Goal: Task Accomplishment & Management: Manage account settings

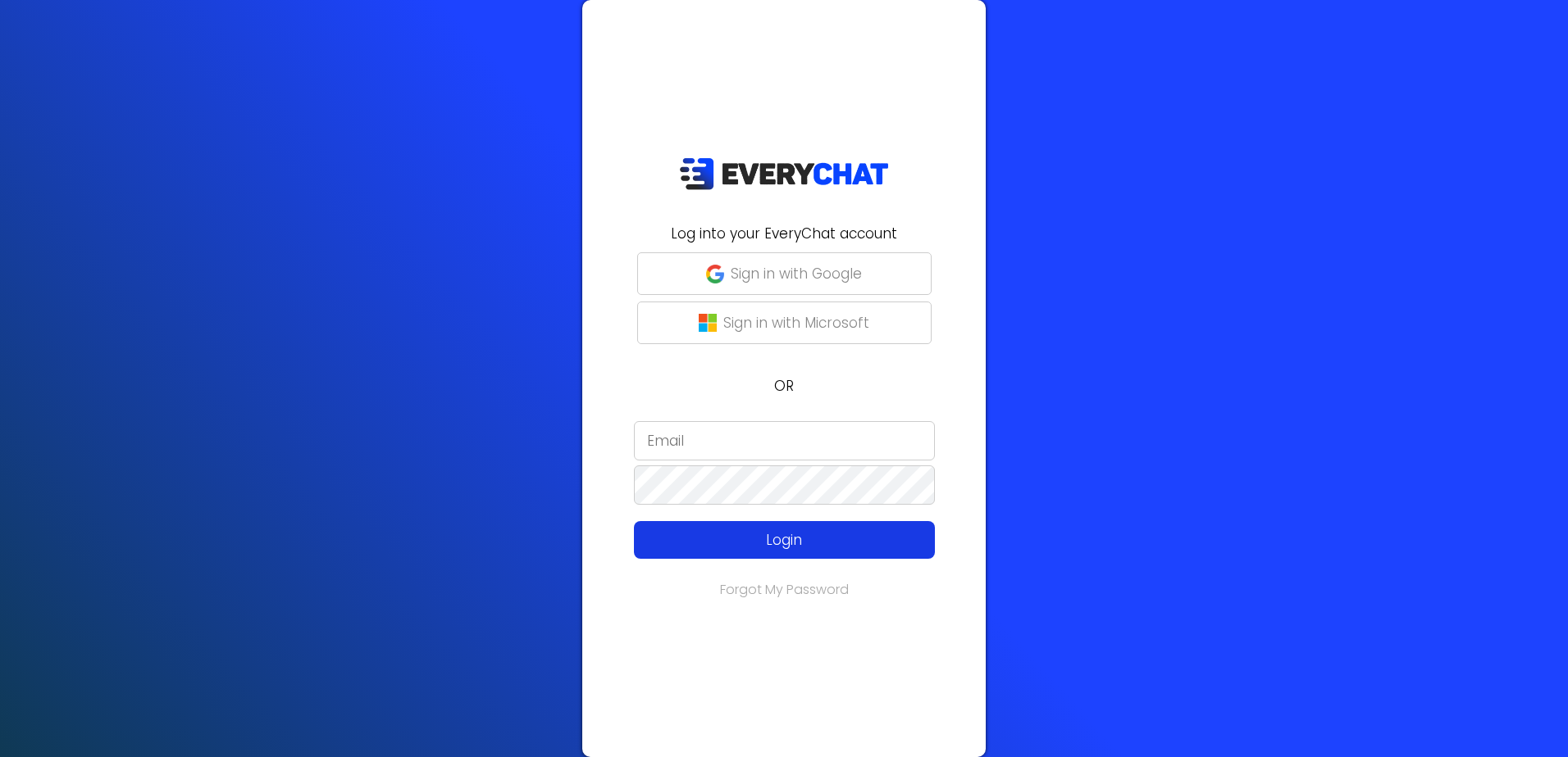
type input "[EMAIL_ADDRESS][DOMAIN_NAME]"
click at [850, 554] on button "Login" at bounding box center [784, 540] width 301 height 37
type input "[EMAIL_ADDRESS][DOMAIN_NAME]"
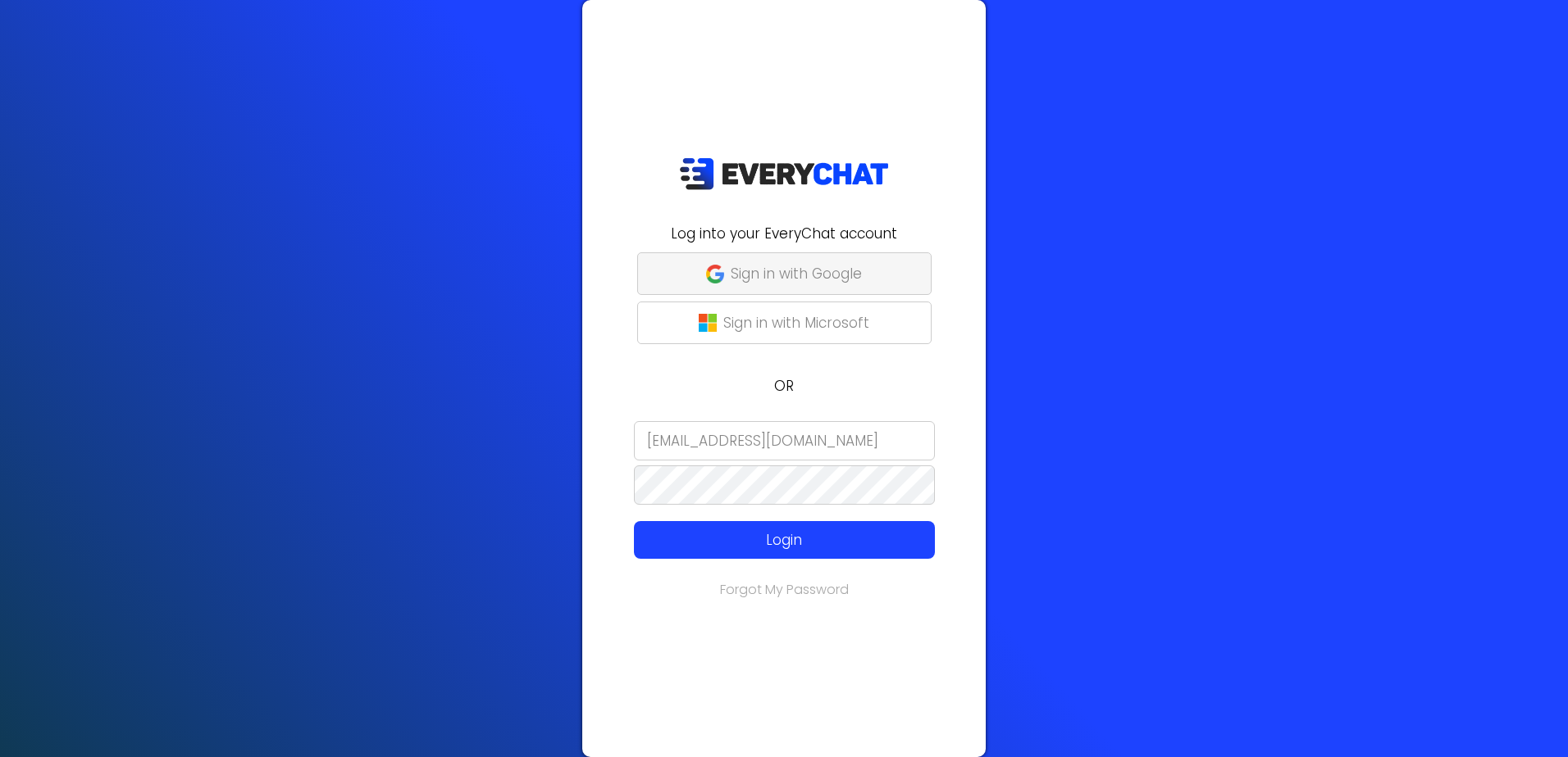
click at [845, 280] on p "Sign in with Google" at bounding box center [796, 274] width 131 height 22
